Goal: Information Seeking & Learning: Learn about a topic

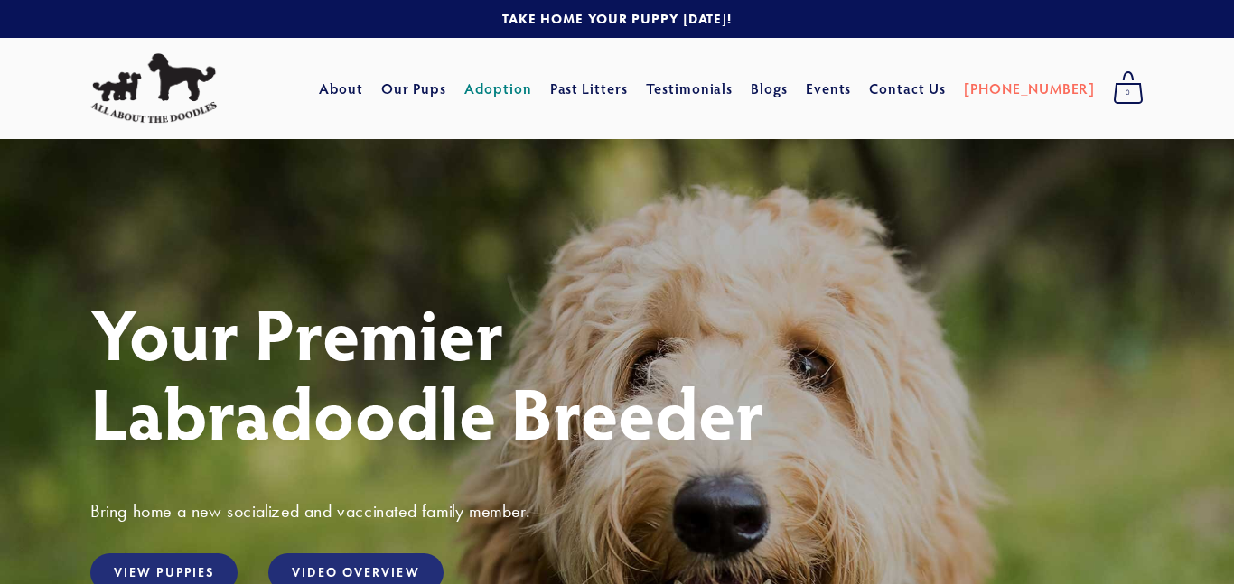
click at [532, 89] on link "Adoption" at bounding box center [498, 88] width 68 height 33
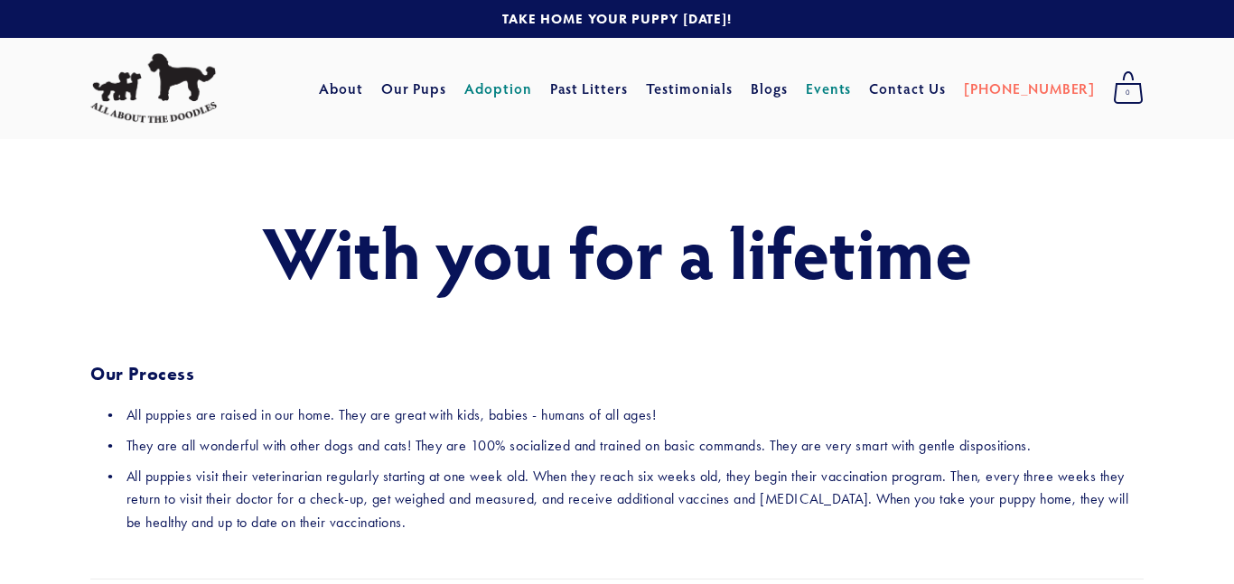
click at [852, 87] on link "Events" at bounding box center [829, 88] width 46 height 33
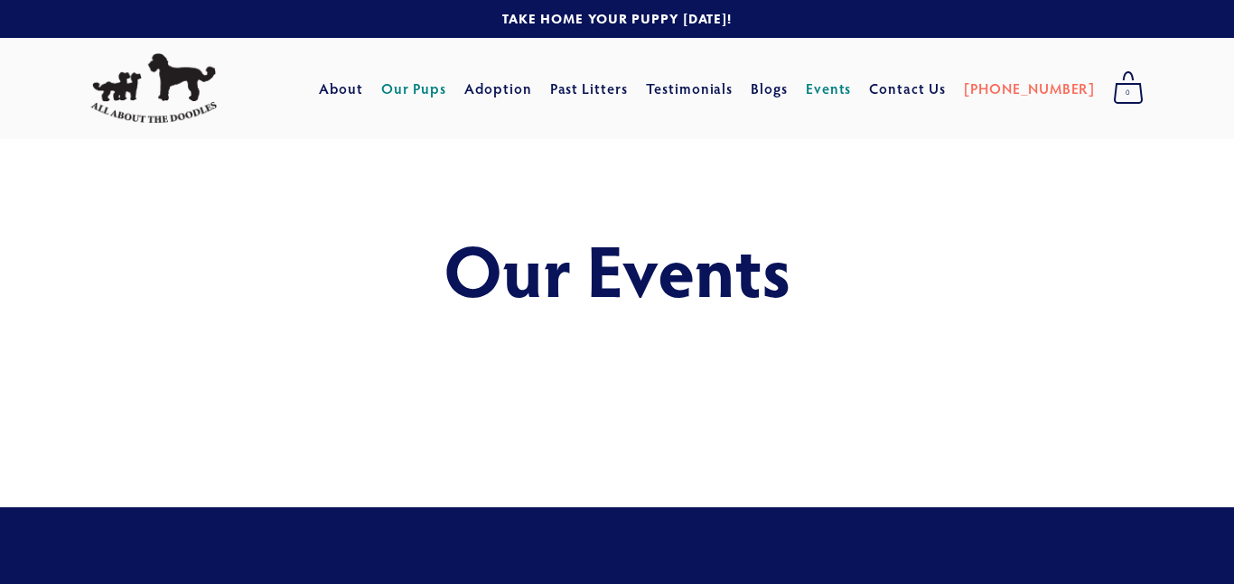
click at [447, 84] on link "Our Pups" at bounding box center [414, 88] width 66 height 33
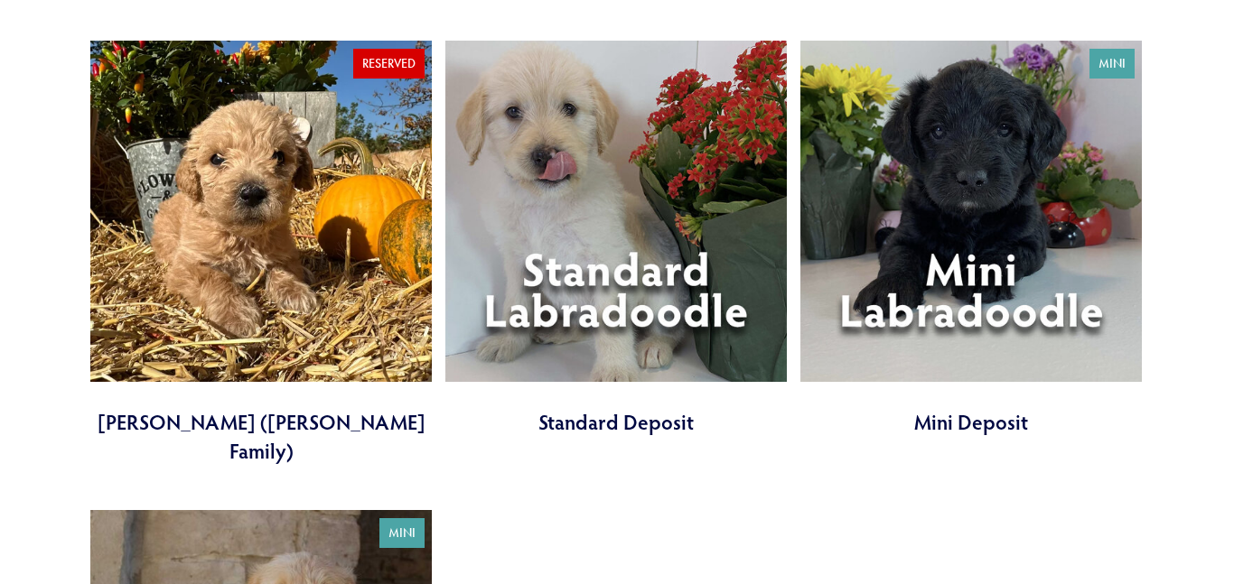
scroll to position [5209, 0]
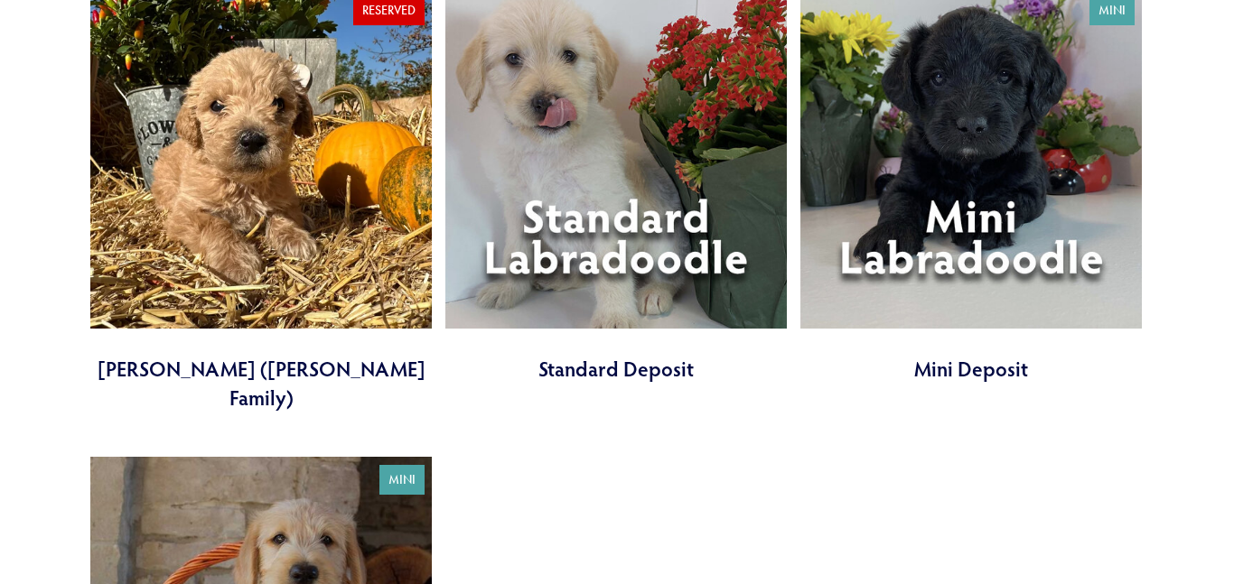
click at [1021, 127] on link at bounding box center [970, 185] width 341 height 396
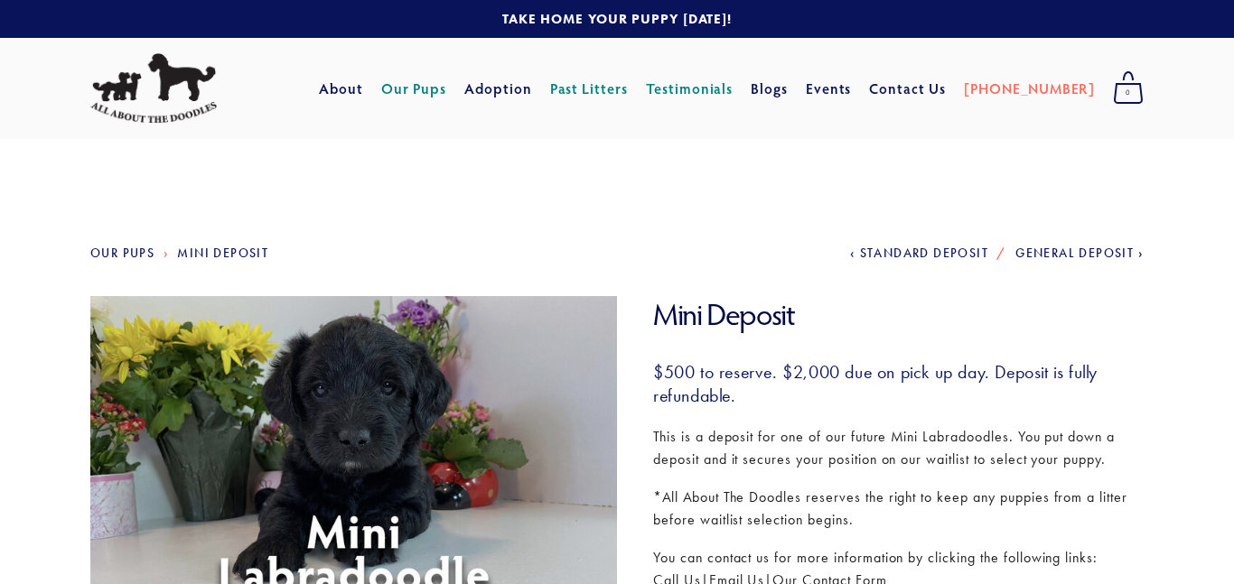
click at [705, 86] on link "Testimonials" at bounding box center [690, 88] width 88 height 33
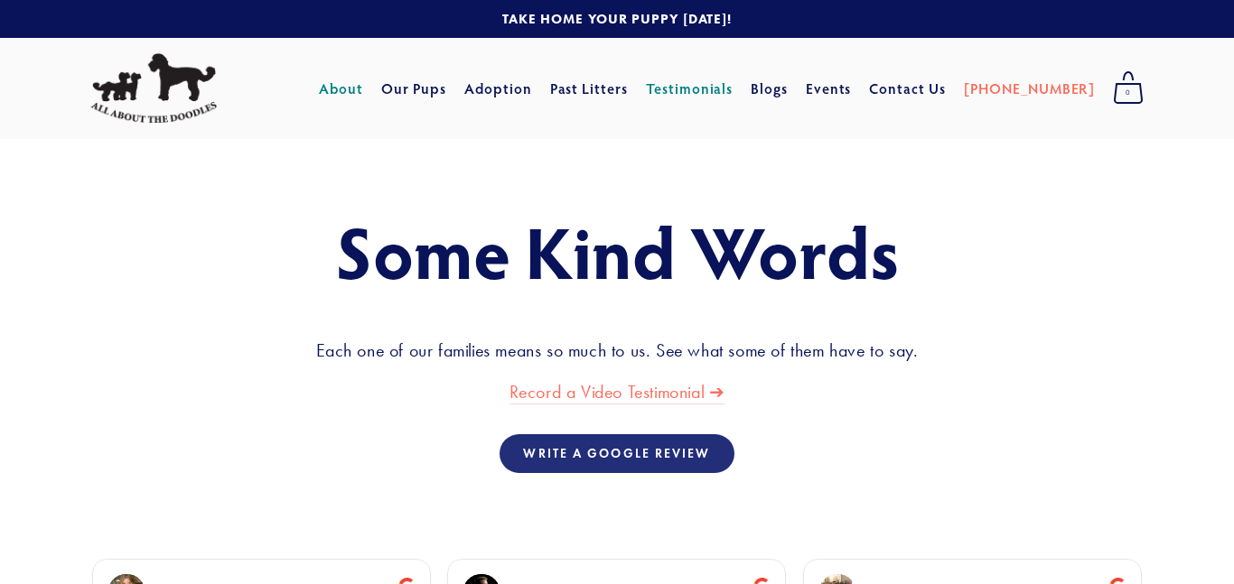
click at [363, 92] on link "About" at bounding box center [341, 88] width 44 height 33
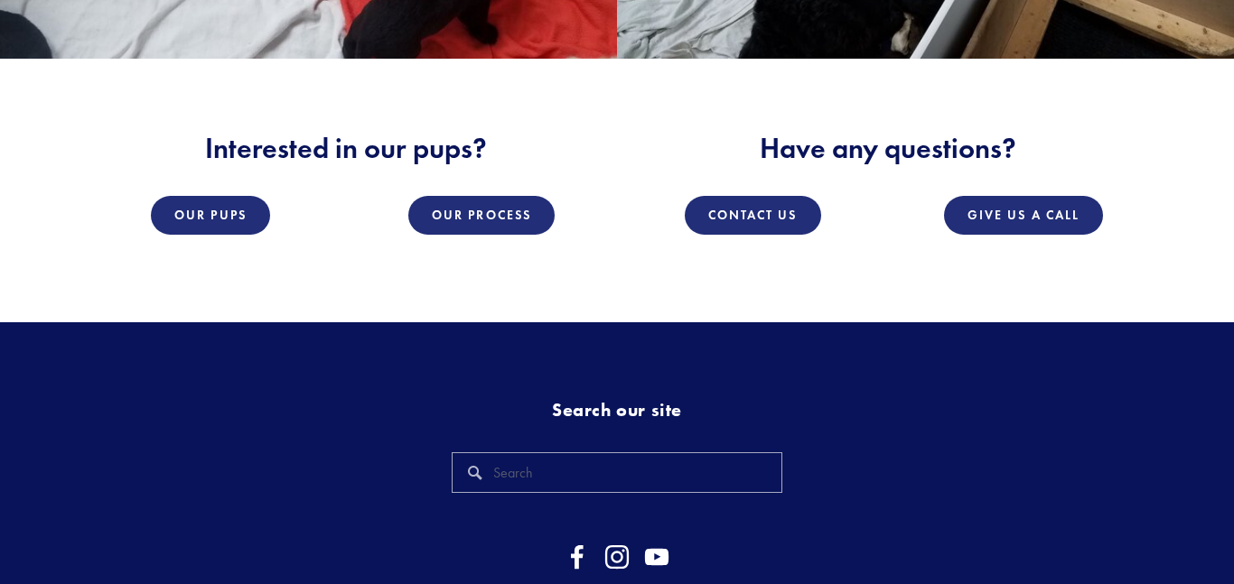
scroll to position [2623, 0]
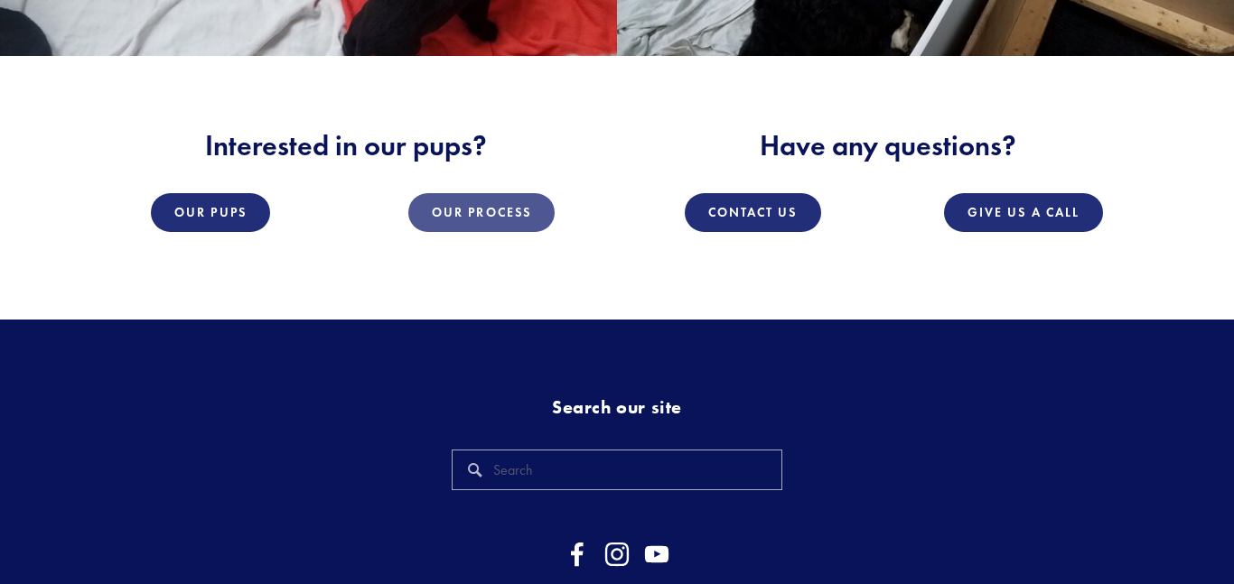
click at [447, 207] on link "Our Process" at bounding box center [481, 212] width 146 height 39
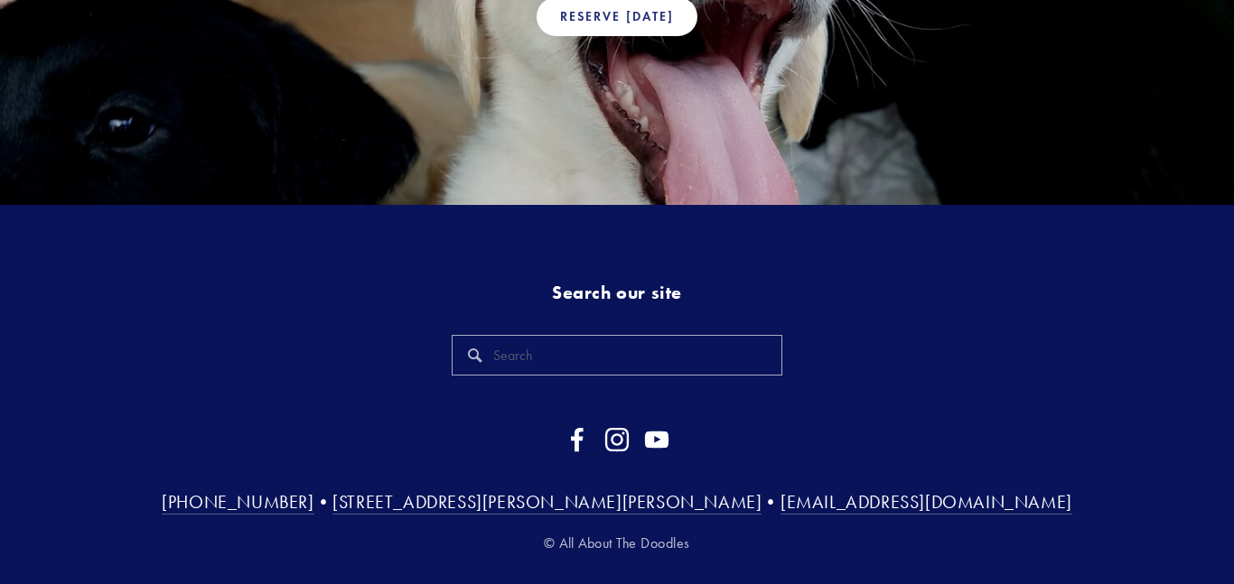
scroll to position [1524, 0]
